Goal: Information Seeking & Learning: Learn about a topic

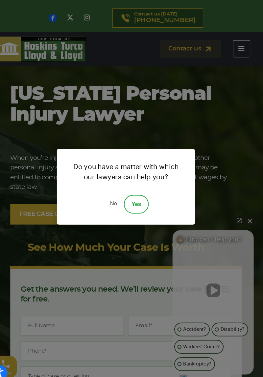
scroll to position [2, 0]
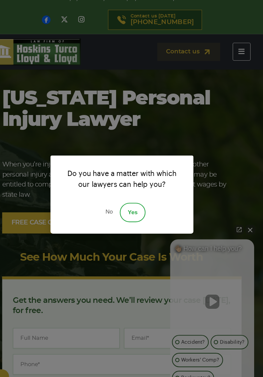
click at [151, 213] on div "No Yes" at bounding box center [131, 205] width 111 height 18
click at [146, 213] on div "No Yes" at bounding box center [131, 205] width 111 height 18
click at [153, 210] on div "No Yes" at bounding box center [131, 205] width 111 height 18
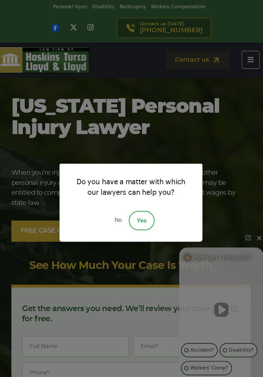
scroll to position [0, 0]
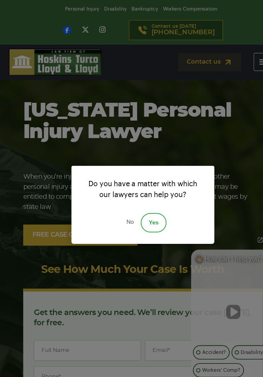
click at [119, 197] on link "No" at bounding box center [120, 205] width 20 height 18
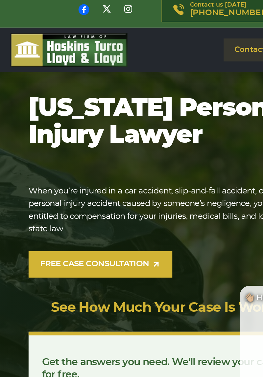
scroll to position [3, 0]
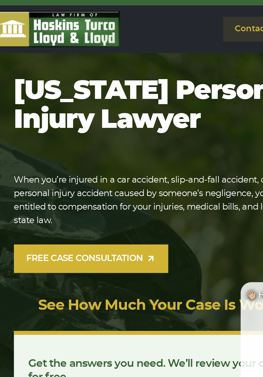
click at [118, 65] on nav "Practice Areas Car Accident [MEDICAL_DATA] [MEDICAL_DATA] [MEDICAL_DATA] Slip a…" at bounding box center [185, 57] width 141 height 17
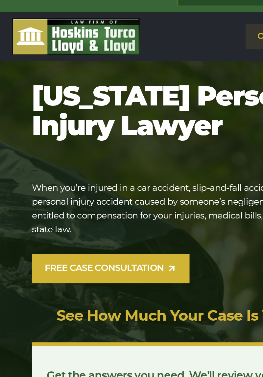
scroll to position [0, 0]
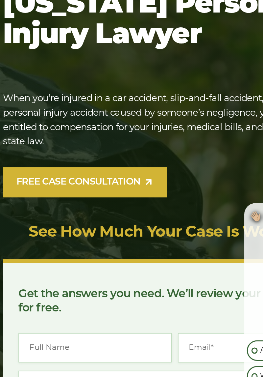
click at [77, 286] on p "Get the answers you need. We’ll review your case [DATE], for free." at bounding box center [131, 292] width 201 height 18
